Goal: Transaction & Acquisition: Purchase product/service

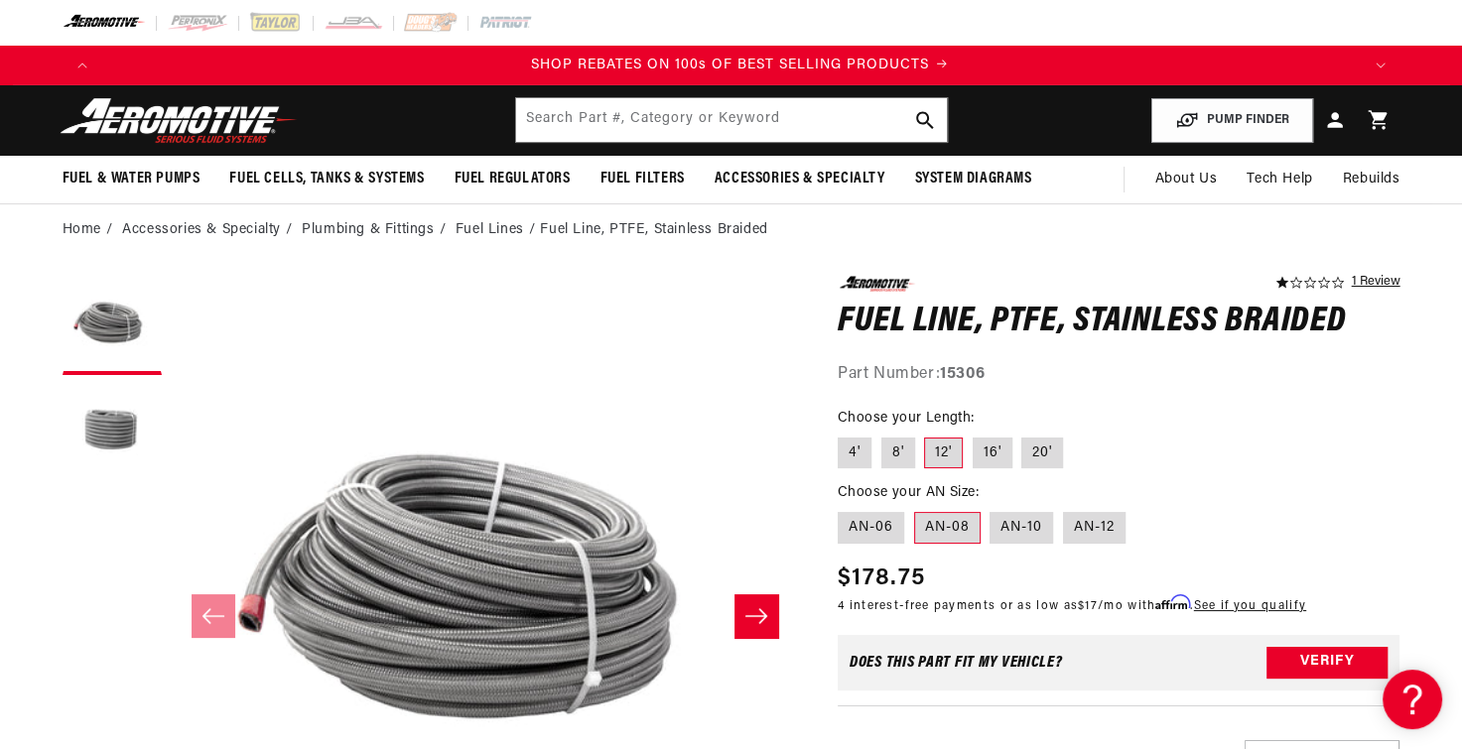
scroll to position [0, 2516]
click at [1042, 460] on label "20'" at bounding box center [1042, 454] width 42 height 32
click at [1023, 435] on input "20'" at bounding box center [1022, 434] width 1 height 1
radio input "true"
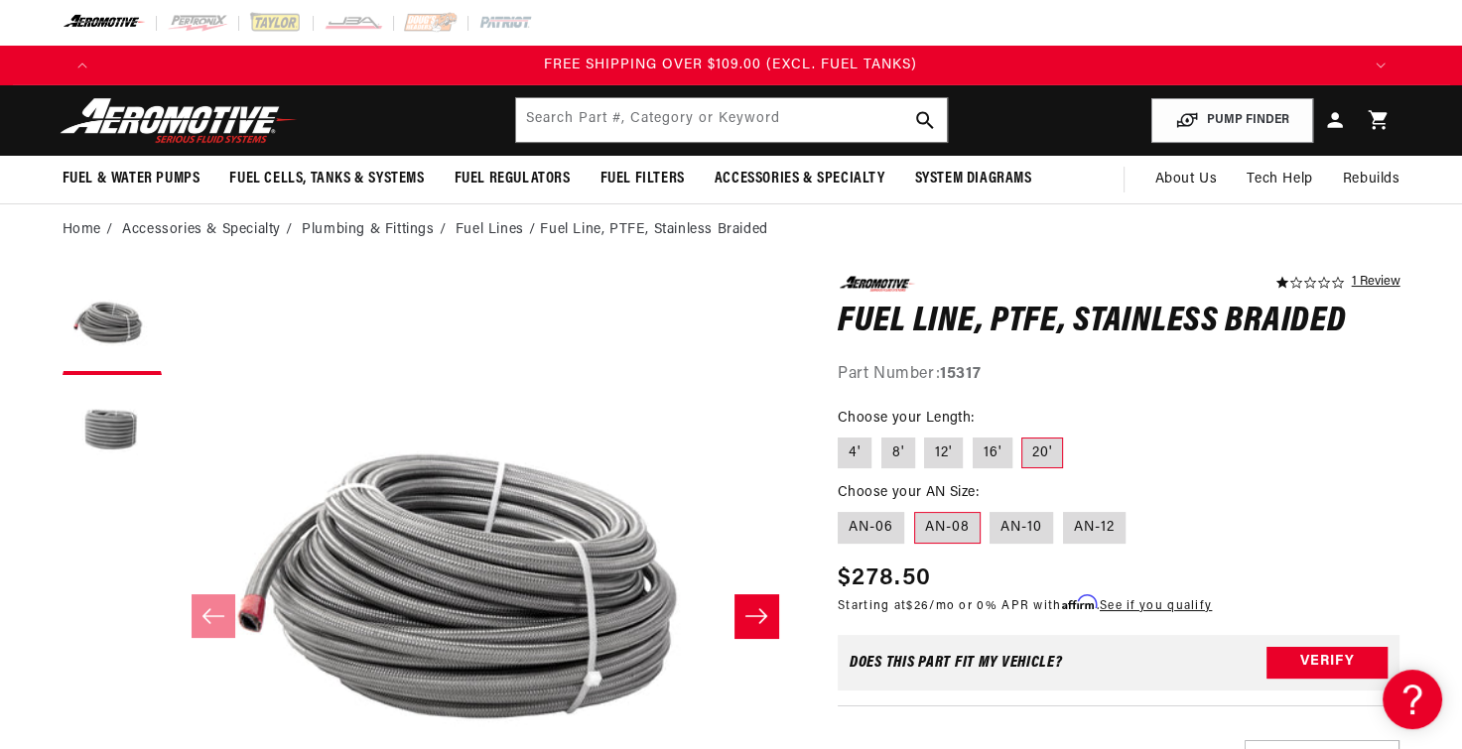
click at [842, 434] on input "4'" at bounding box center [842, 434] width 1 height 1
radio input "true"
click at [1048, 455] on label "20'" at bounding box center [1042, 454] width 42 height 32
click at [1023, 435] on input "20'" at bounding box center [1022, 434] width 1 height 1
radio input "true"
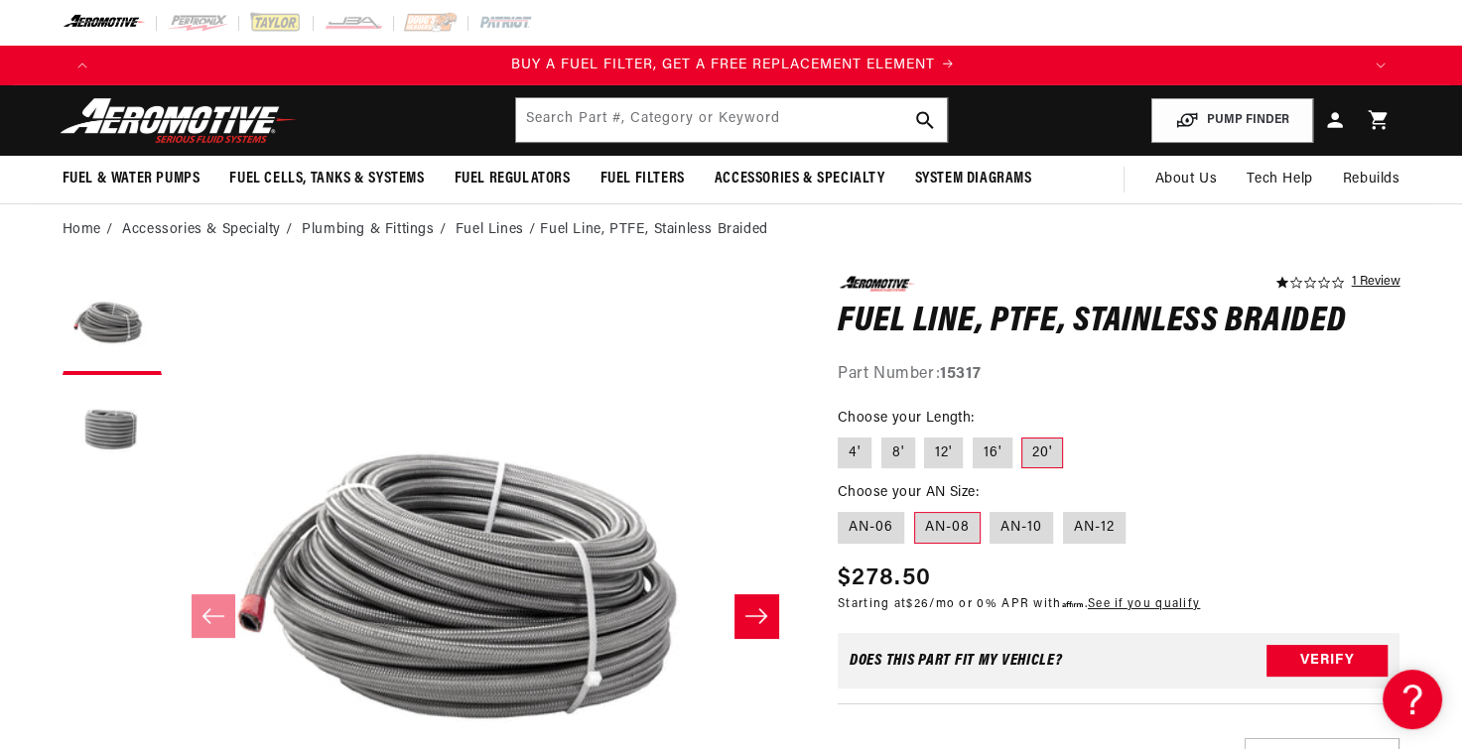
scroll to position [0, 1258]
